Goal: Communication & Community: Answer question/provide support

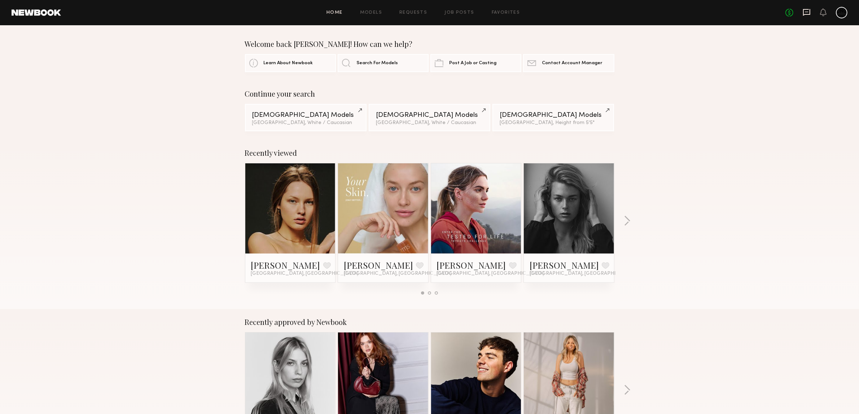
click at [805, 13] on icon at bounding box center [807, 12] width 8 height 8
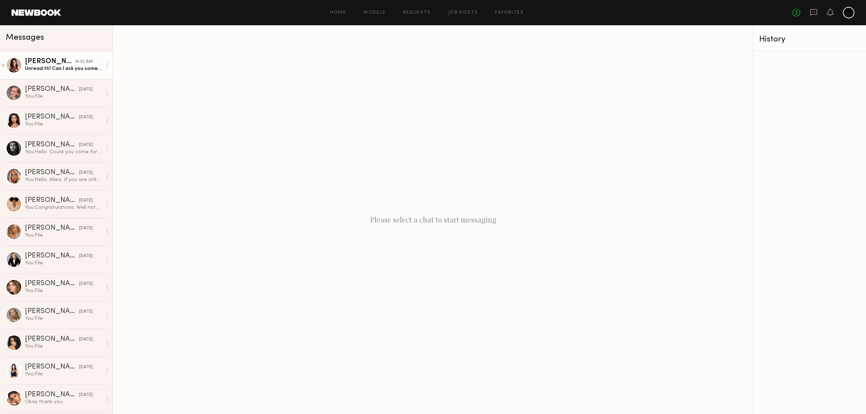
click at [53, 72] on div "Unread: Hi! Can I ask you something? Do I need comp cards with me?" at bounding box center [63, 68] width 77 height 7
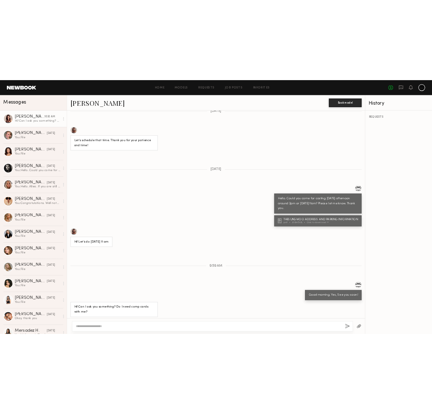
scroll to position [357, 0]
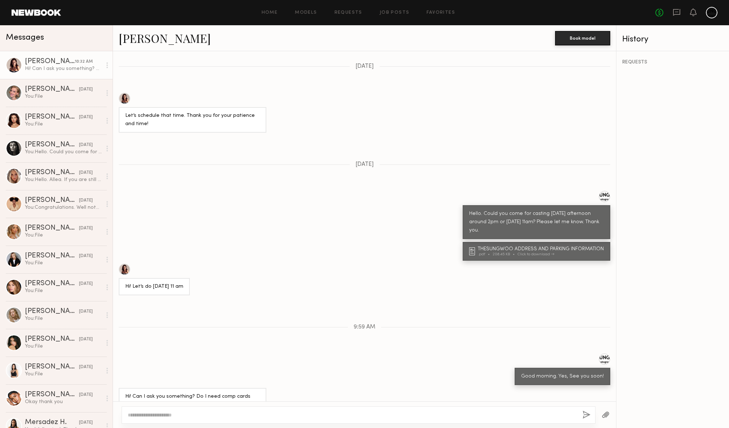
click at [126, 41] on link "[PERSON_NAME]" at bounding box center [165, 38] width 92 height 16
click at [634, 13] on div "Home Models Requests Job Posts Favorites Sign Out" at bounding box center [358, 12] width 594 height 5
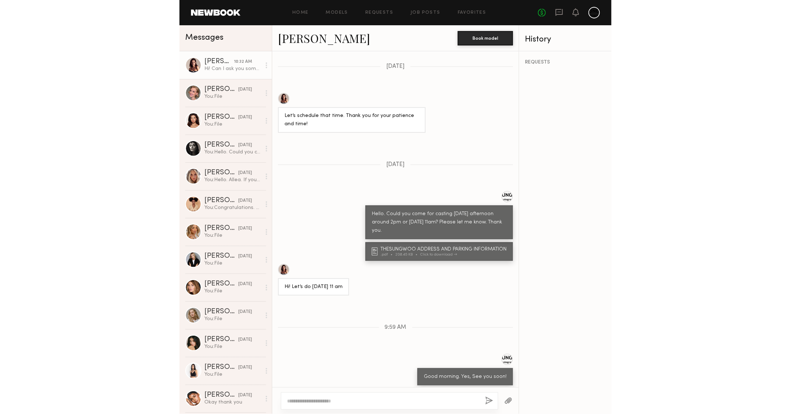
scroll to position [371, 0]
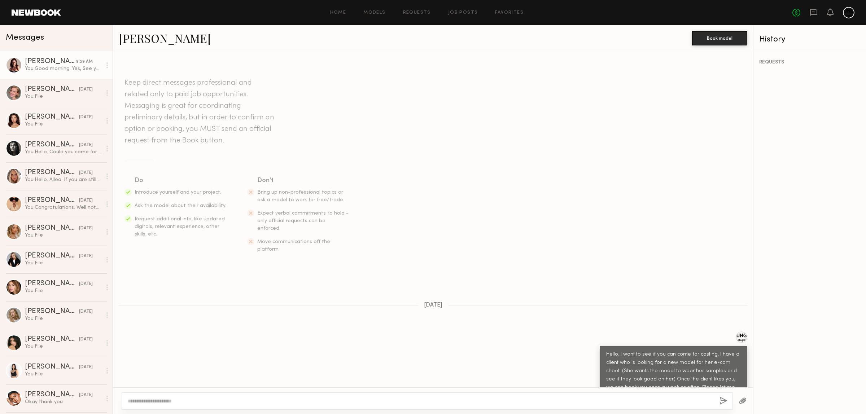
scroll to position [755, 0]
